Goal: Find specific page/section: Find specific page/section

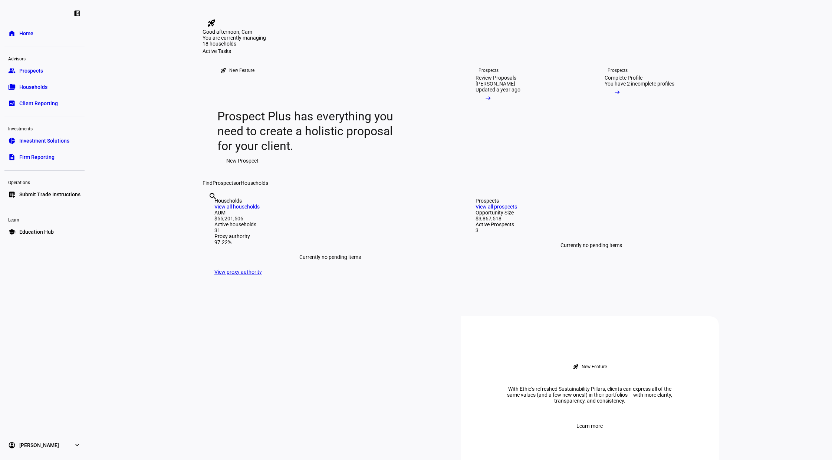
click at [214, 227] on div "search clear" at bounding box center [208, 206] width 12 height 41
drag, startPoint x: 473, startPoint y: 310, endPoint x: 467, endPoint y: 305, distance: 8.5
click at [214, 227] on div "search clear" at bounding box center [208, 206] width 12 height 41
click at [210, 211] on input "text" at bounding box center [208, 206] width 1 height 9
type input "[PERSON_NAME]"
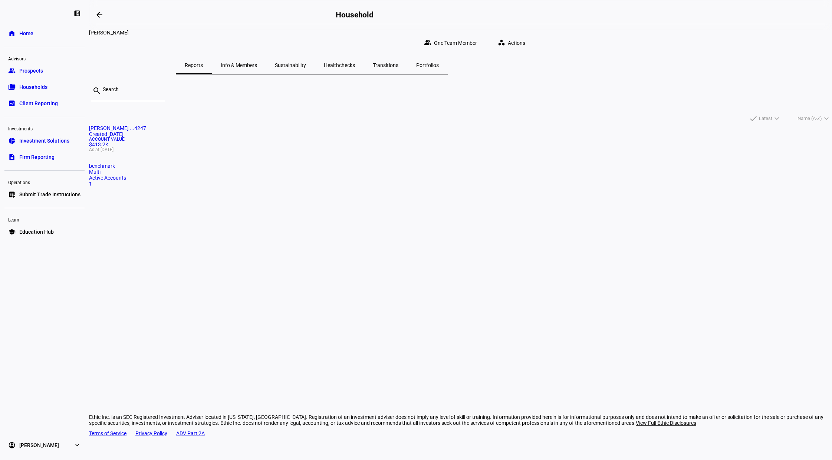
click at [257, 63] on span "Info & Members" at bounding box center [239, 65] width 36 height 18
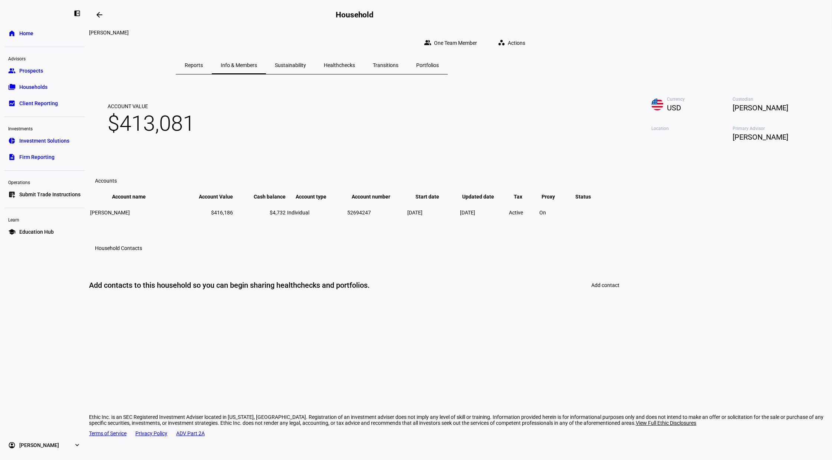
click at [306, 63] on span "Sustainability" at bounding box center [290, 65] width 31 height 5
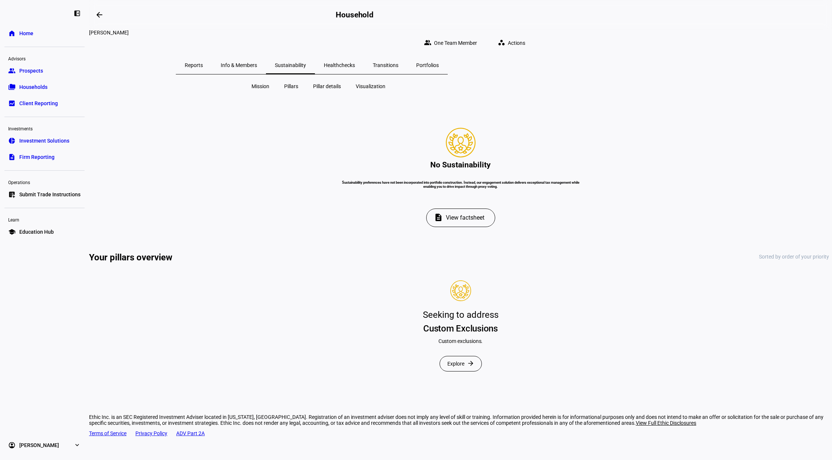
click at [355, 63] on span "Healthchecks" at bounding box center [339, 65] width 31 height 5
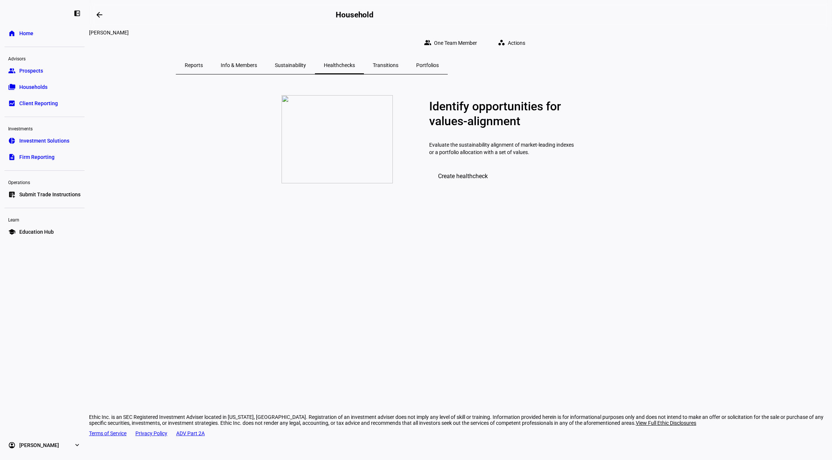
click at [398, 63] on span "Transitions" at bounding box center [386, 65] width 26 height 5
click at [439, 63] on span "Portfolios" at bounding box center [427, 65] width 23 height 5
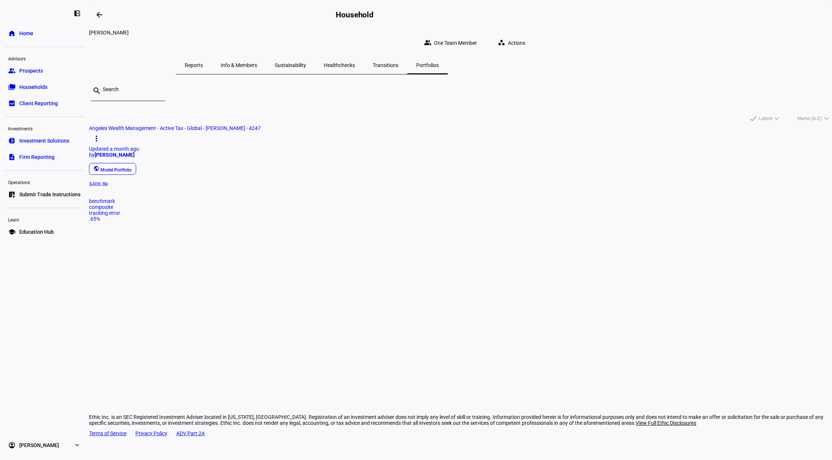
click at [350, 169] on div "public Model Portfolio" at bounding box center [457, 169] width 743 height 15
